Goal: Task Accomplishment & Management: Use online tool/utility

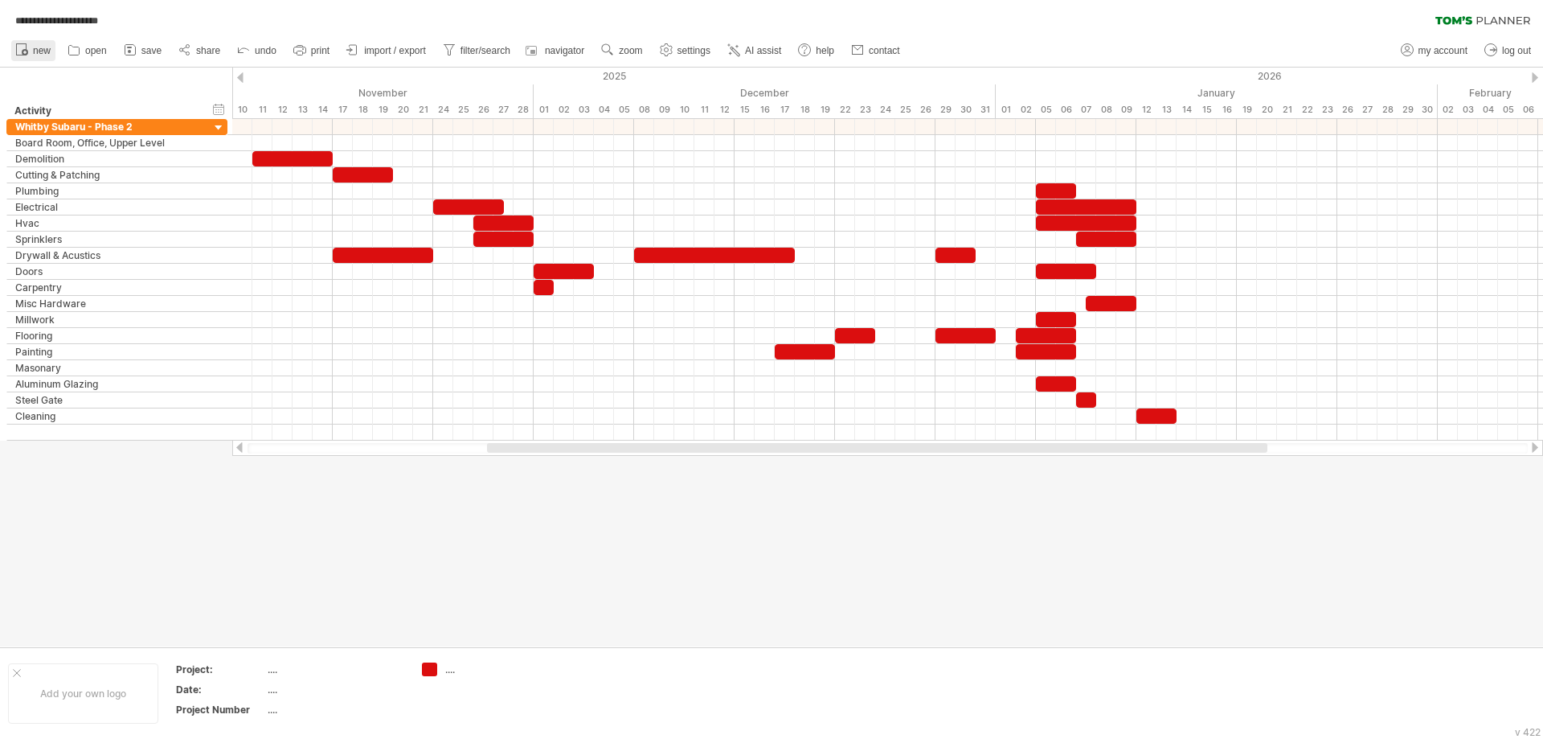
click at [33, 47] on span "new" at bounding box center [42, 50] width 18 height 11
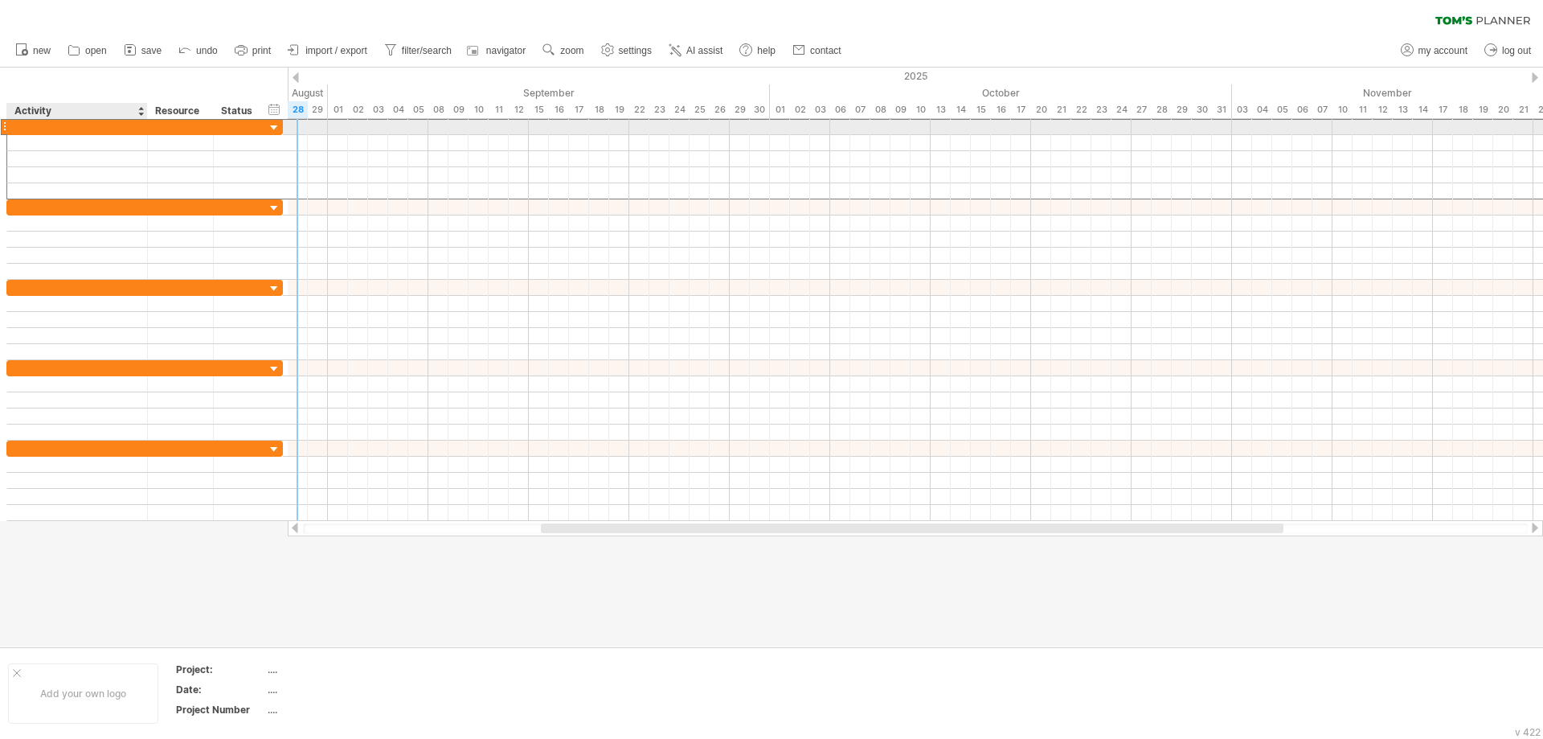
click at [81, 130] on div at bounding box center [77, 126] width 124 height 15
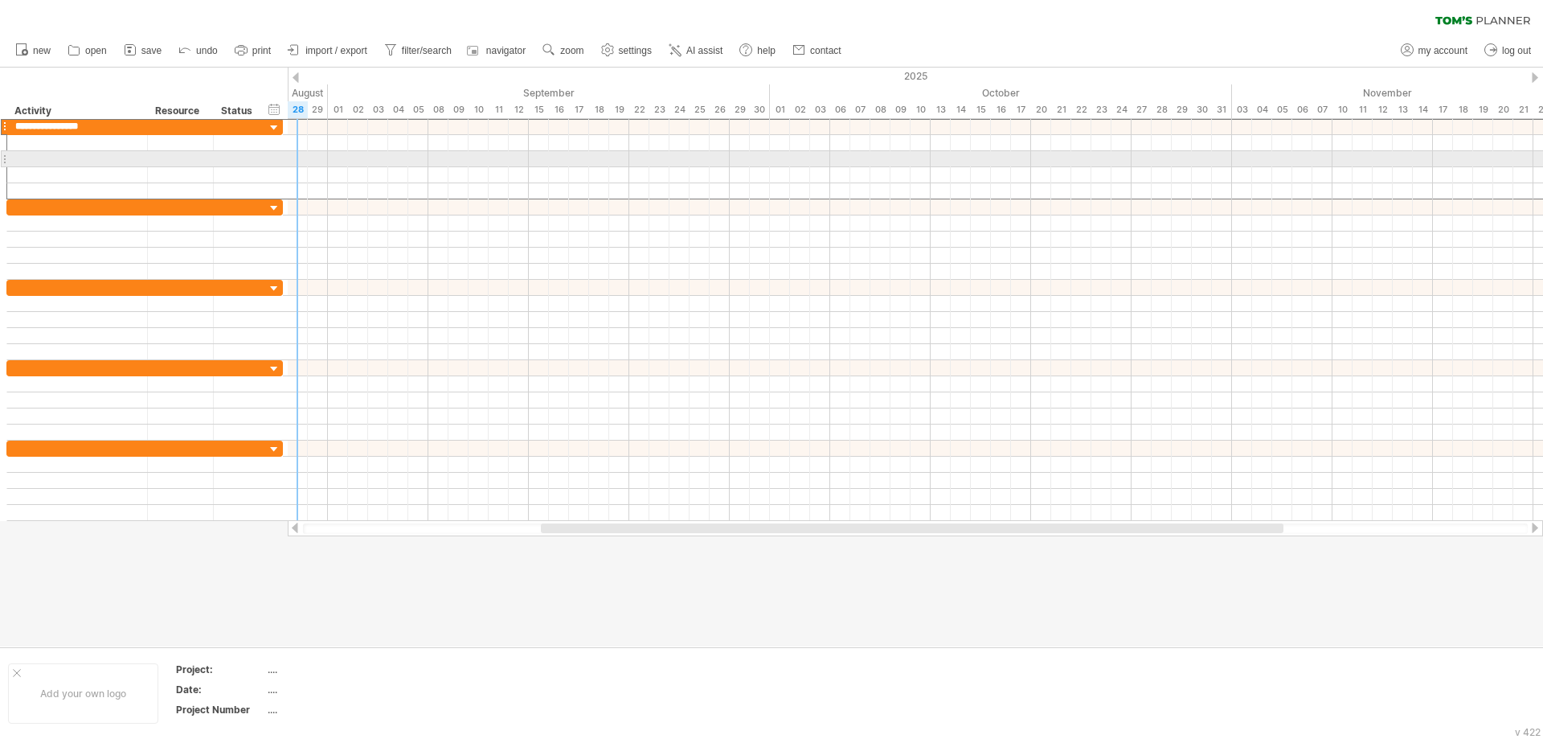
type input "**********"
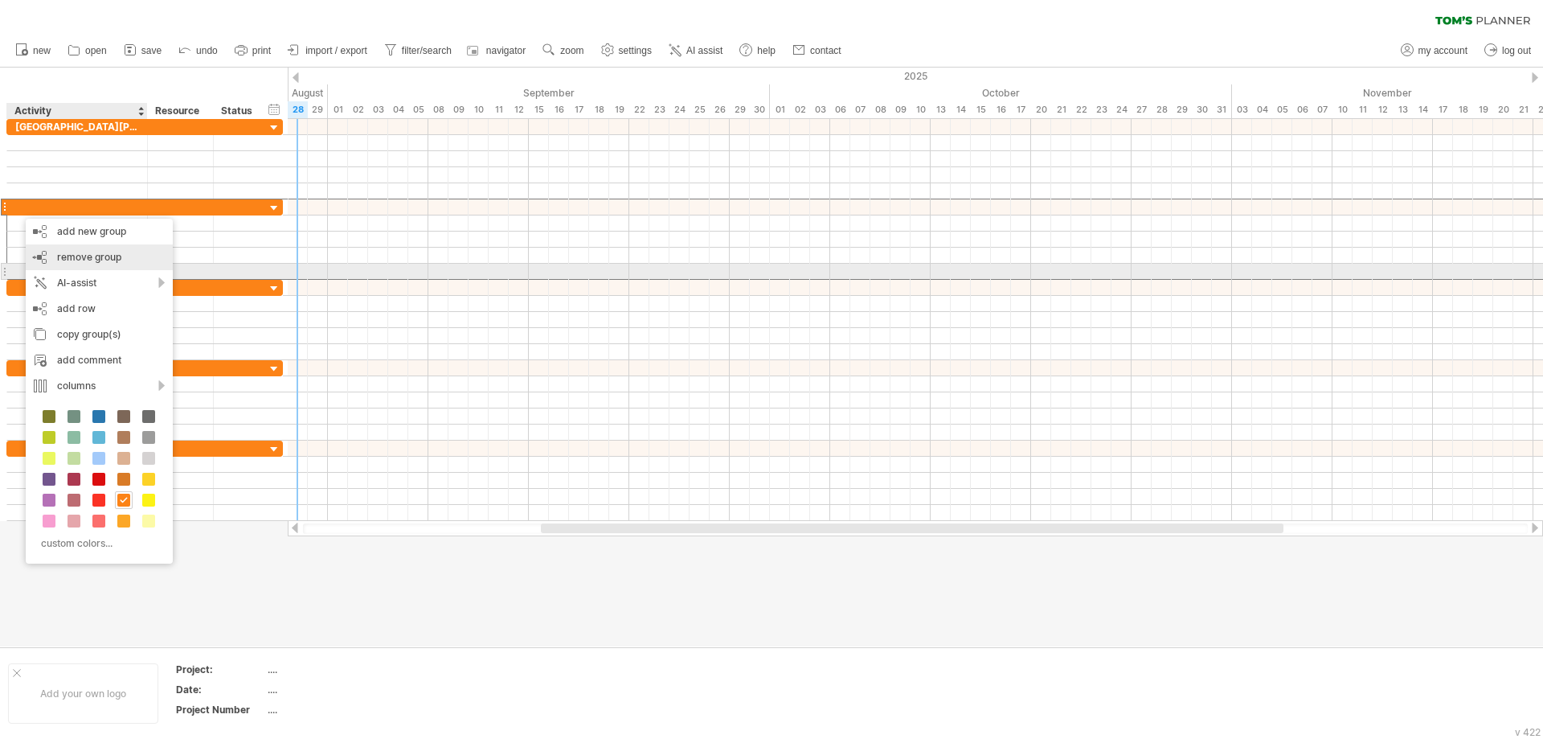
click at [108, 266] on div "remove group remove selected groups" at bounding box center [99, 257] width 147 height 26
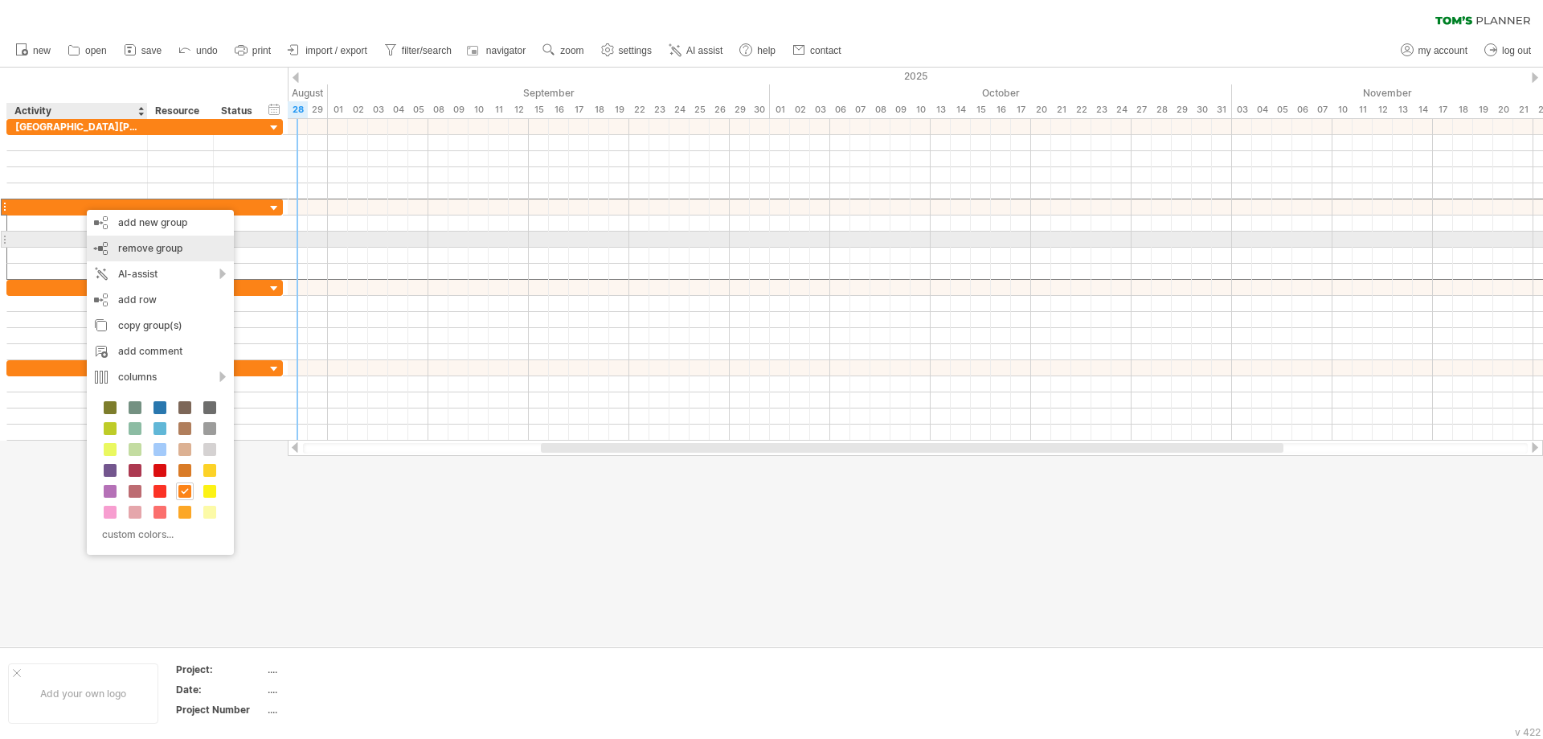
click at [143, 245] on span "remove group" at bounding box center [150, 248] width 64 height 12
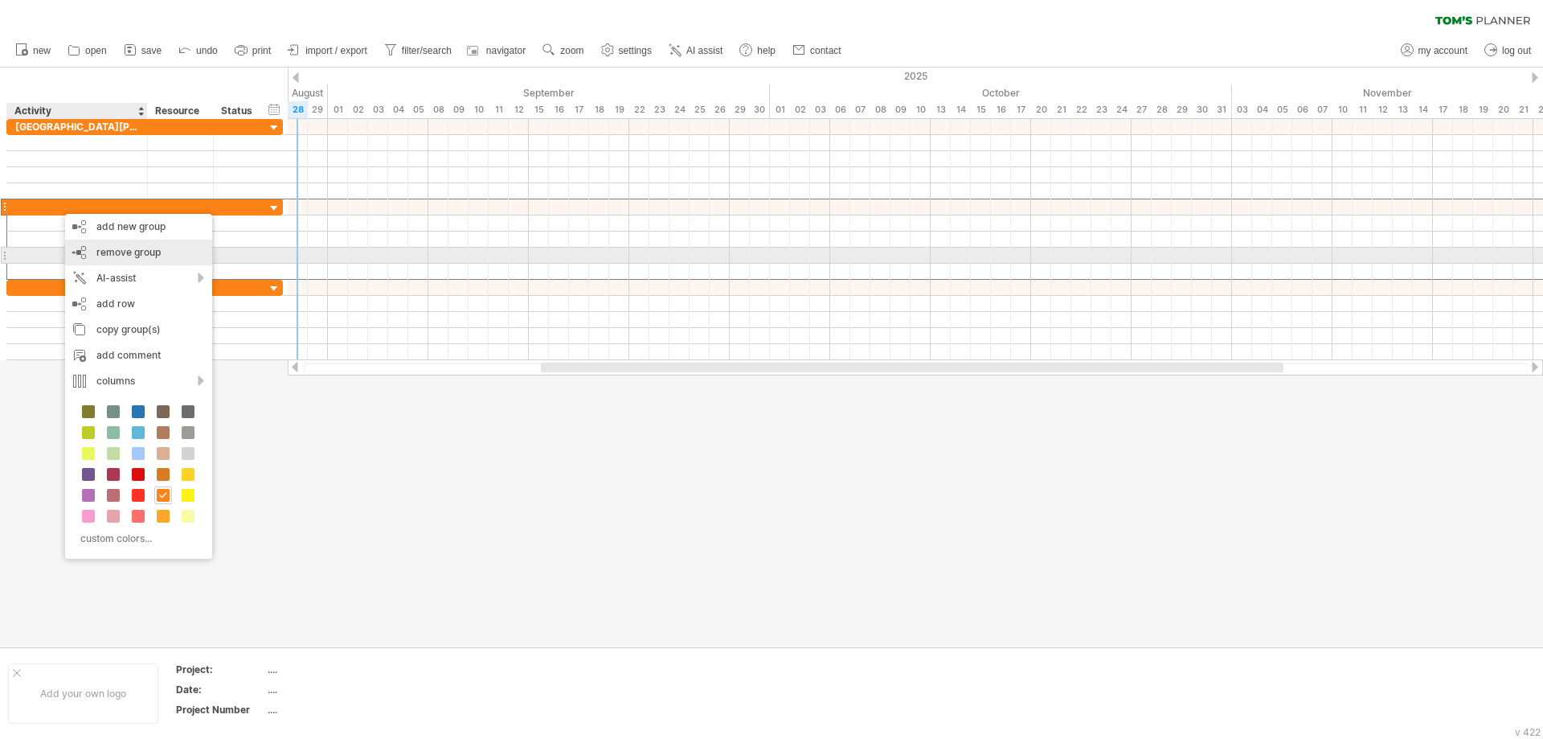
click at [104, 257] on span "remove group" at bounding box center [128, 252] width 64 height 12
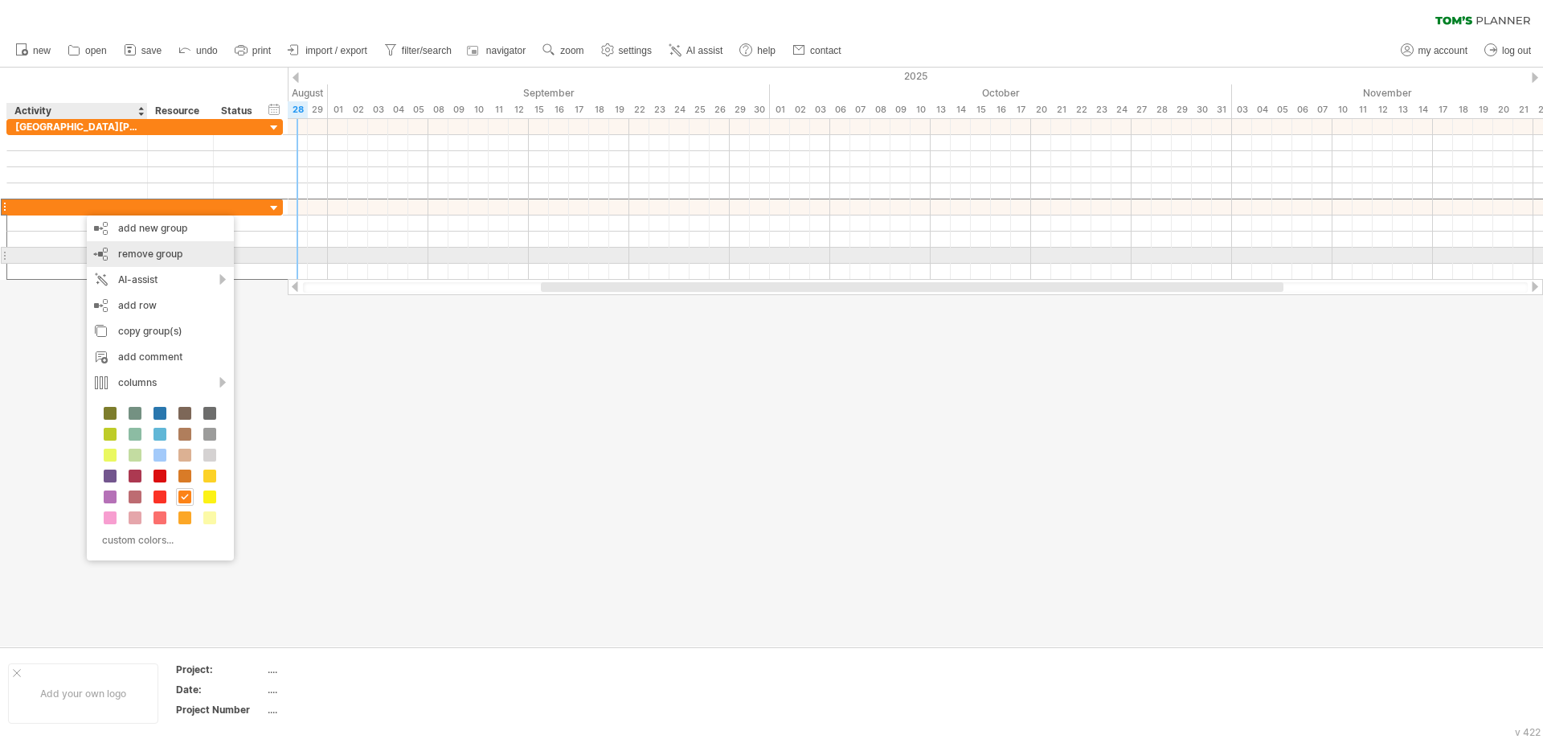
click at [125, 254] on span "remove group" at bounding box center [150, 254] width 64 height 12
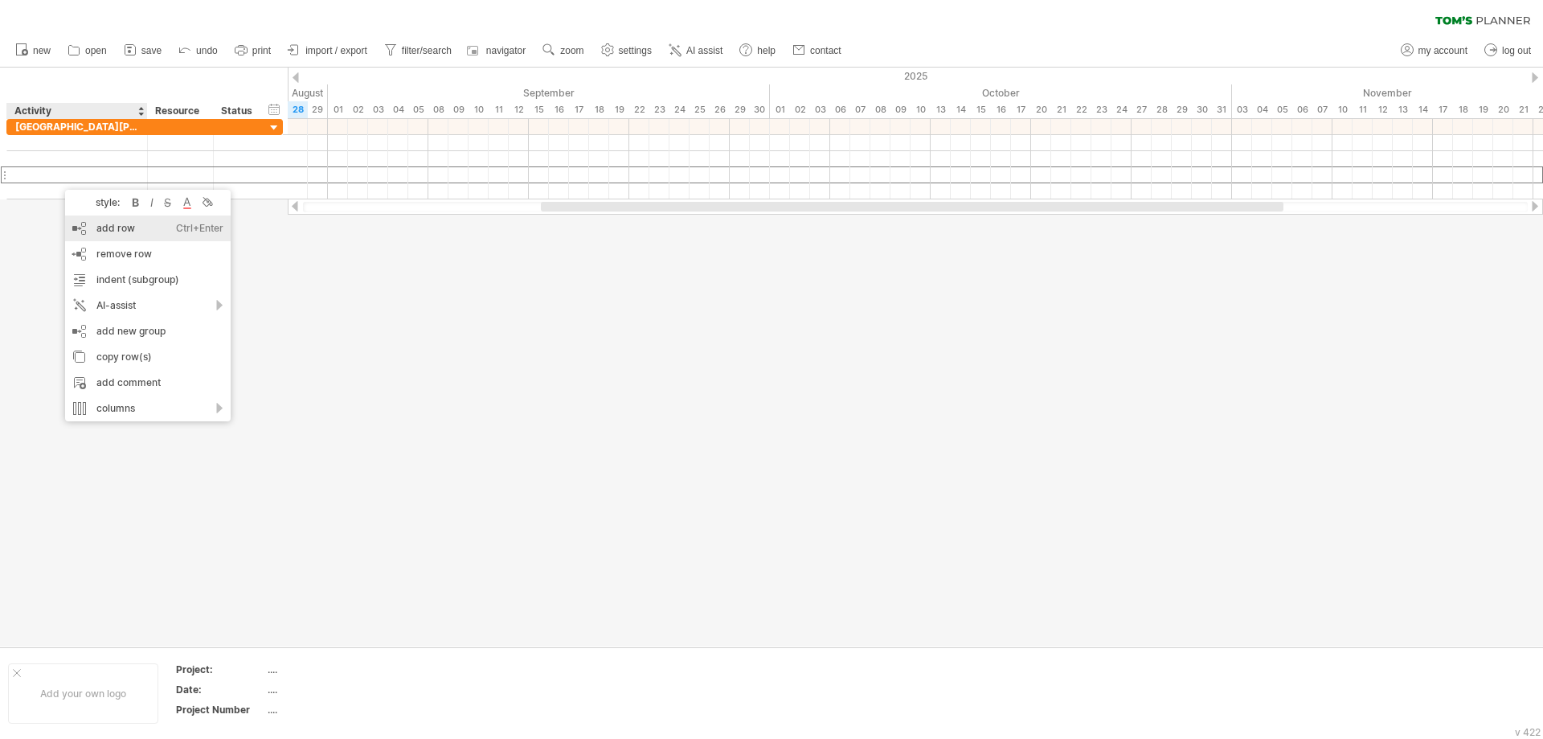
click at [120, 220] on div "add row Ctrl+Enter Cmd+Enter" at bounding box center [148, 228] width 166 height 26
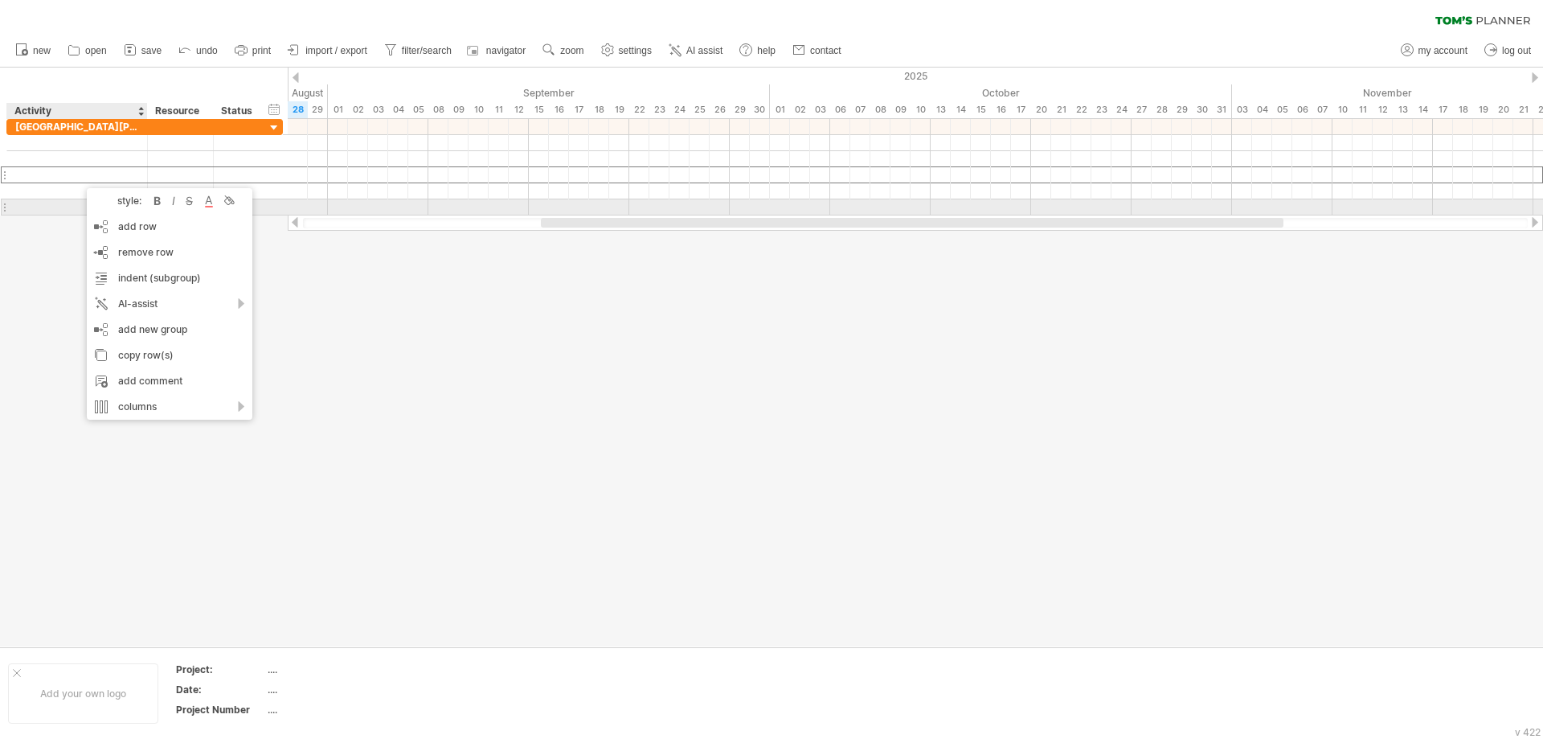
click at [103, 221] on div "add row Ctrl+Enter Cmd+Enter" at bounding box center [170, 227] width 166 height 26
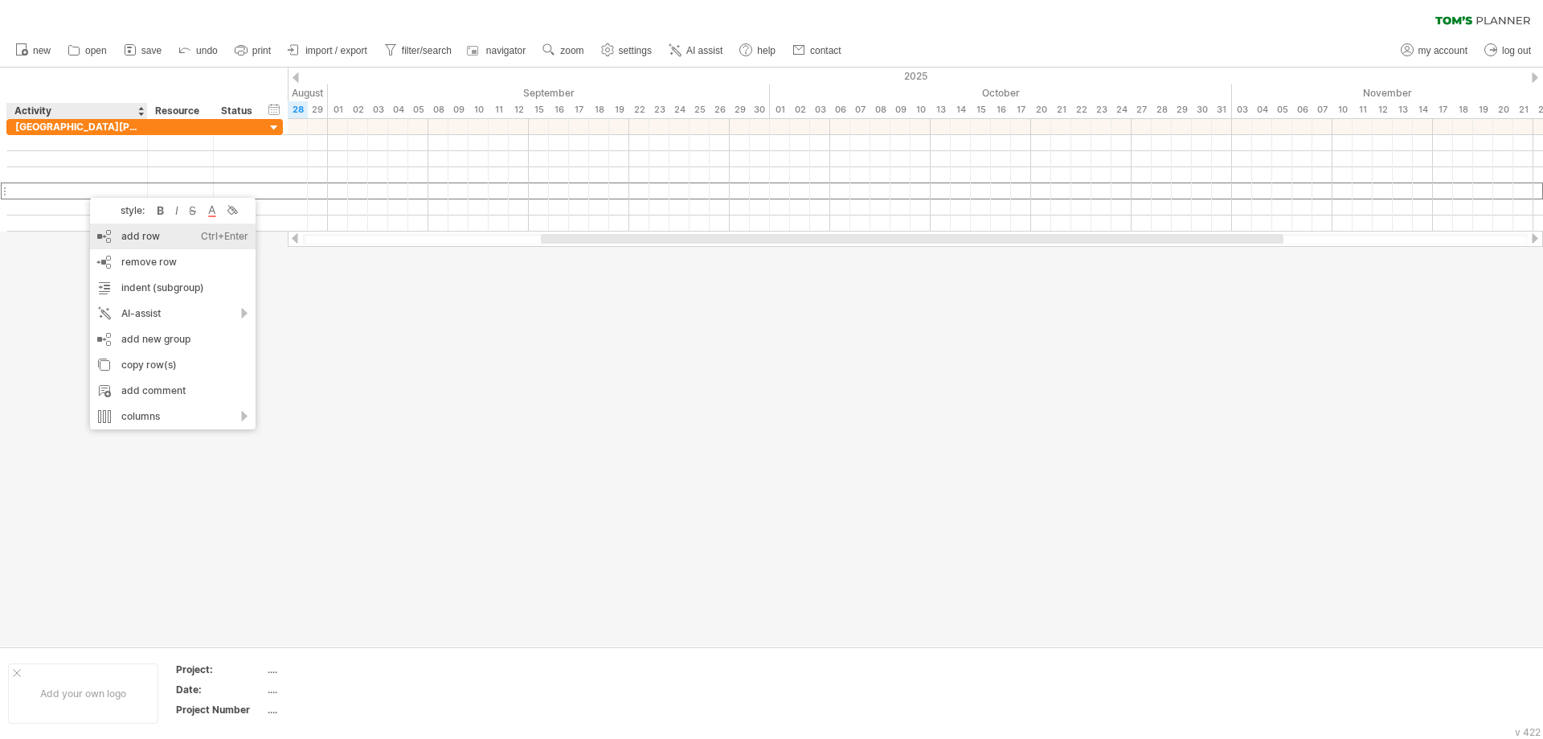
click at [116, 235] on div "add row Ctrl+Enter Cmd+Enter" at bounding box center [173, 236] width 166 height 26
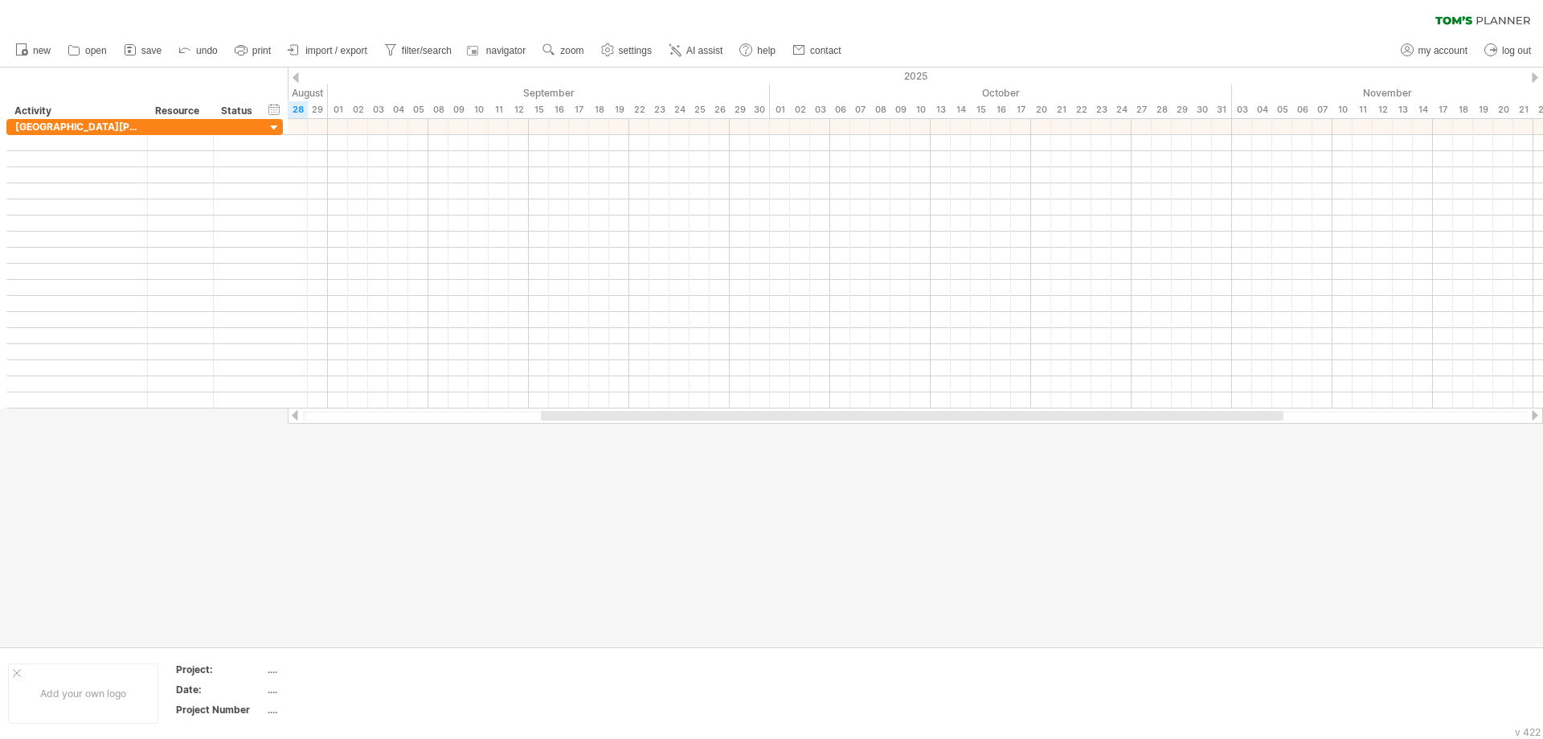
click at [1041, 567] on div at bounding box center [771, 357] width 1543 height 579
drag, startPoint x: 312, startPoint y: 86, endPoint x: 480, endPoint y: 92, distance: 168.1
click at [480, 92] on div "August" at bounding box center [278, 92] width 422 height 17
click at [141, 49] on span "save" at bounding box center [151, 50] width 20 height 11
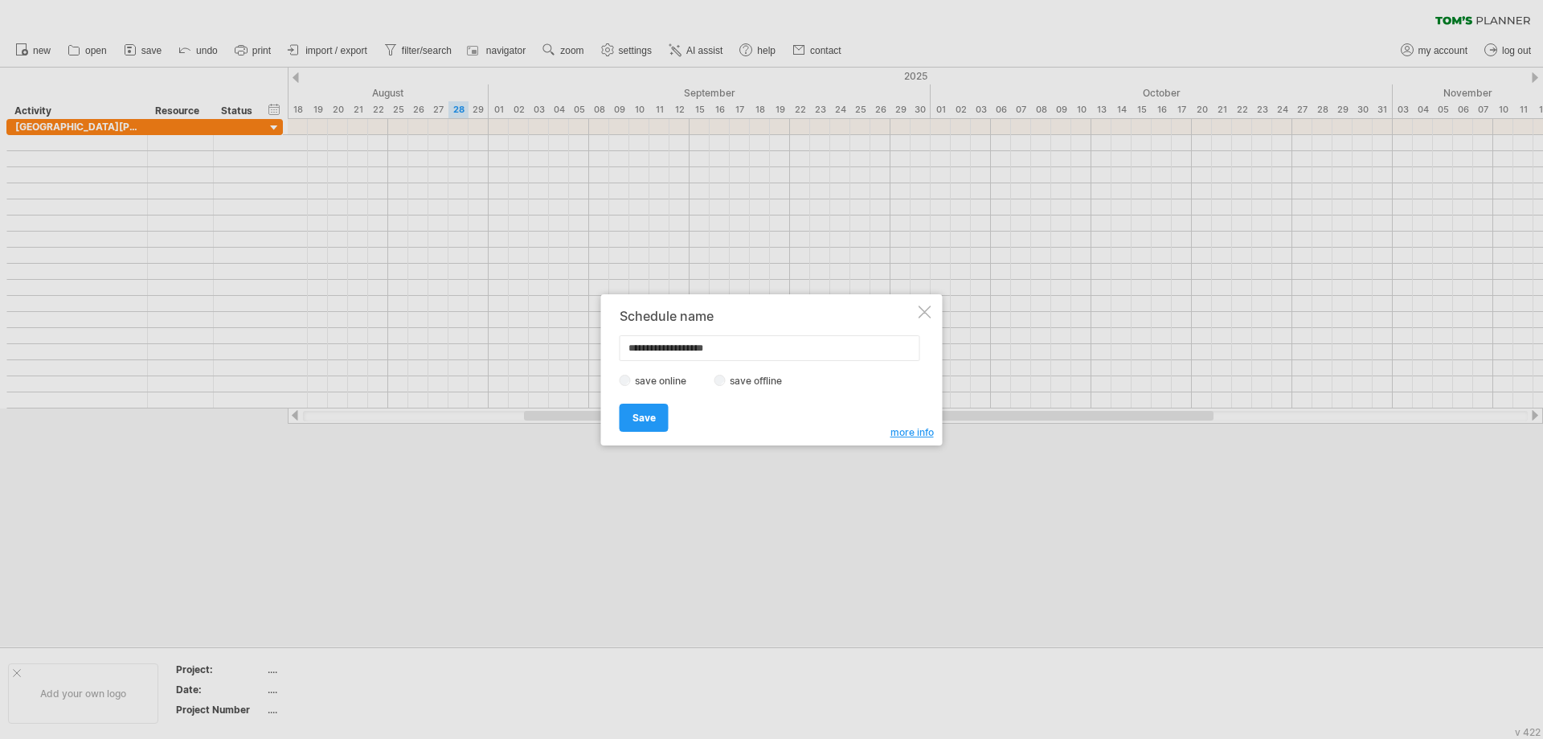
type input "**********"
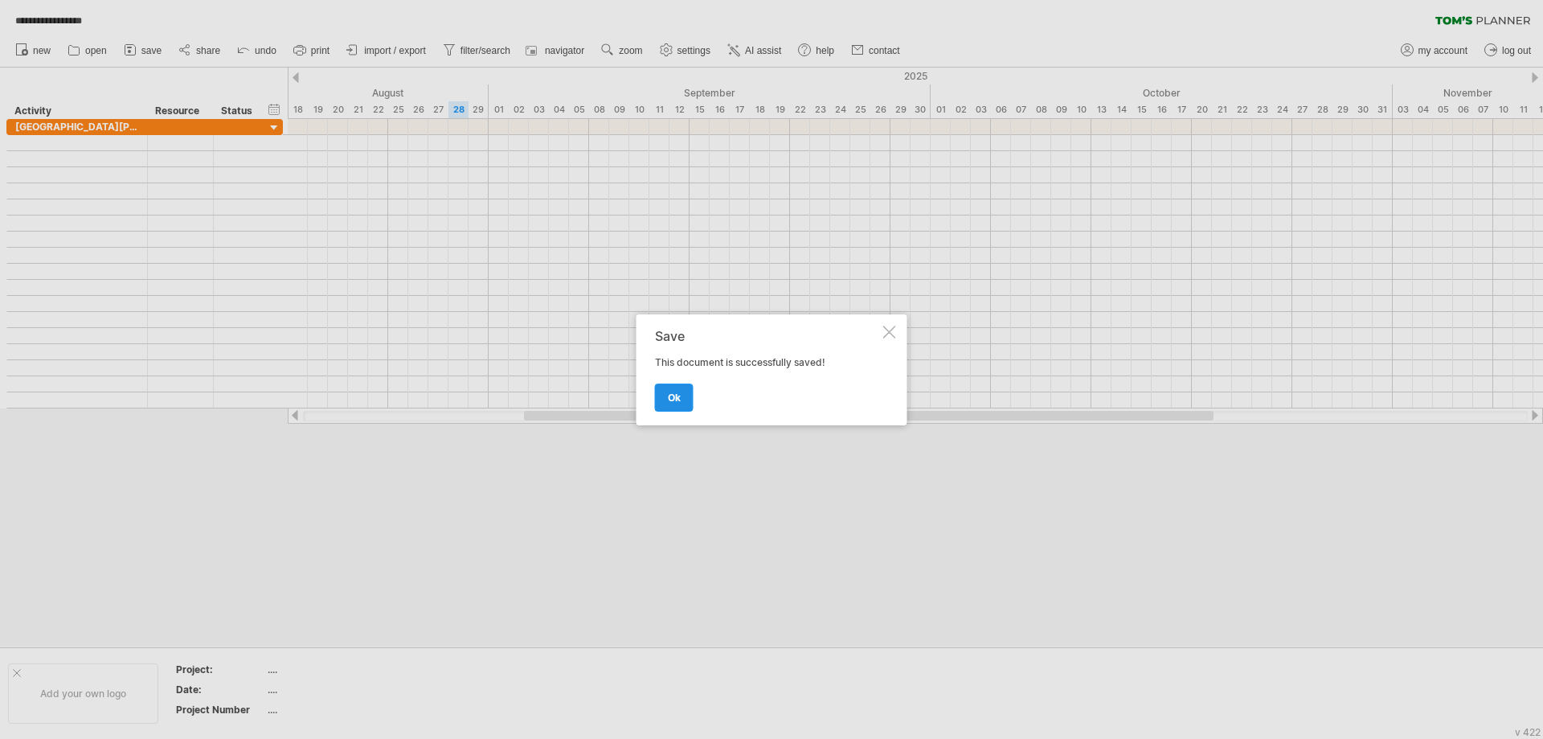
click at [670, 397] on span "ok" at bounding box center [674, 397] width 13 height 12
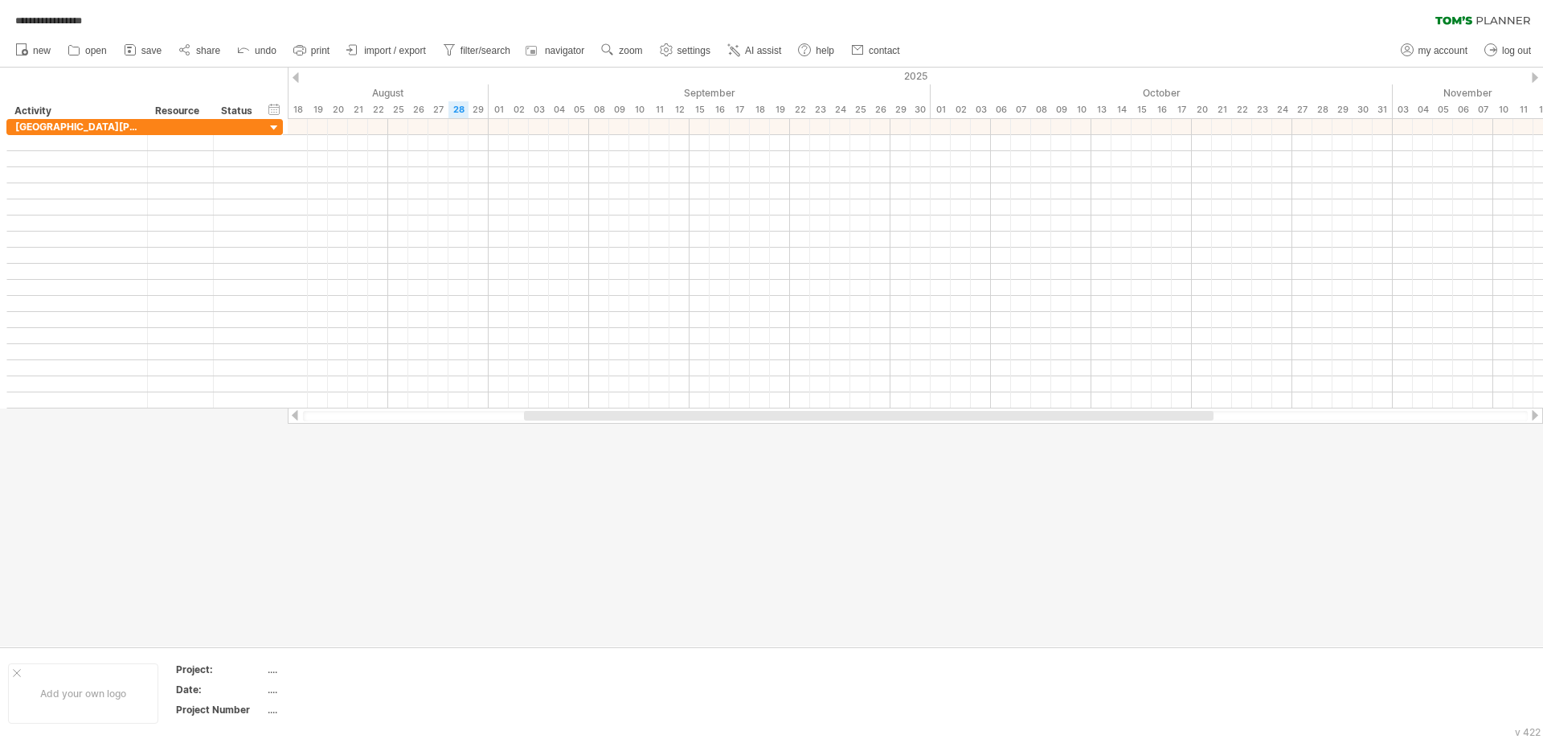
click at [507, 553] on div at bounding box center [771, 357] width 1543 height 579
